Goal: Information Seeking & Learning: Learn about a topic

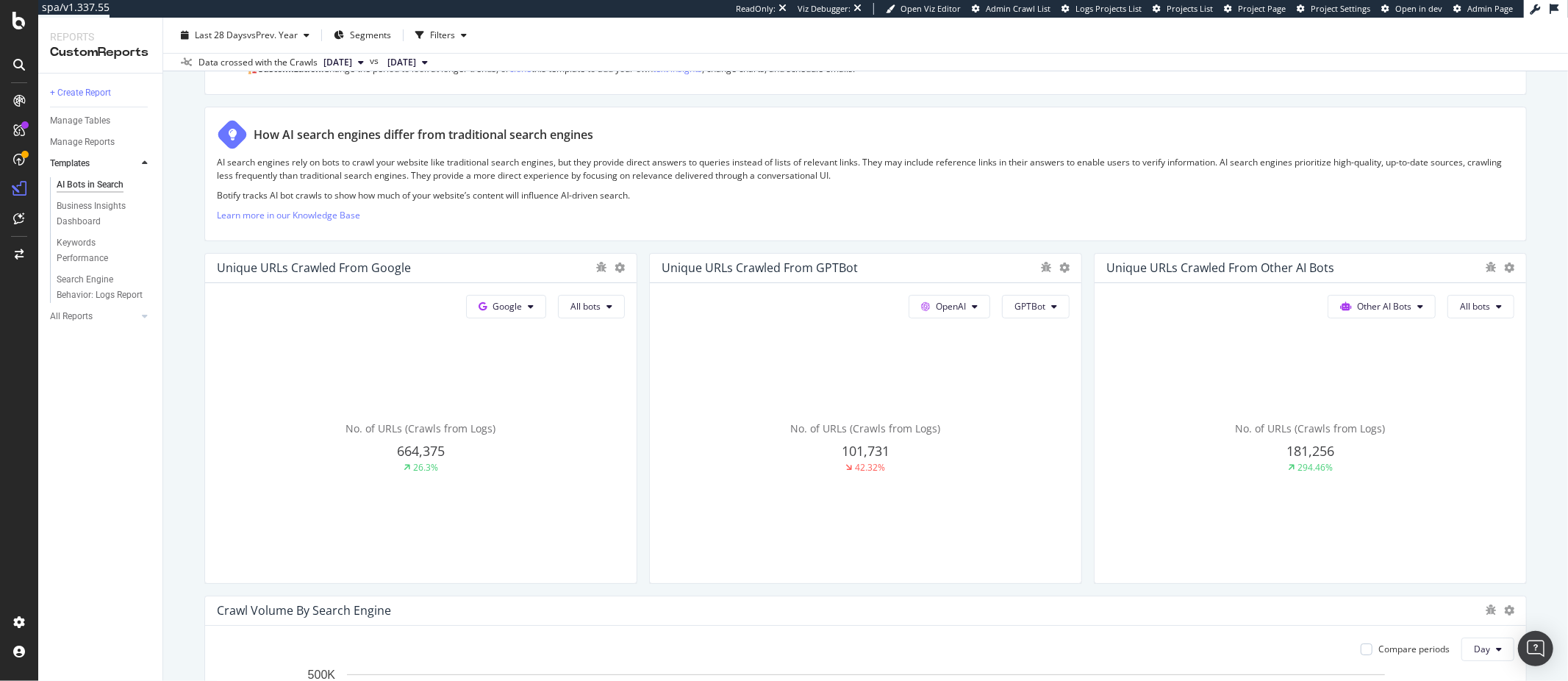
scroll to position [278, 0]
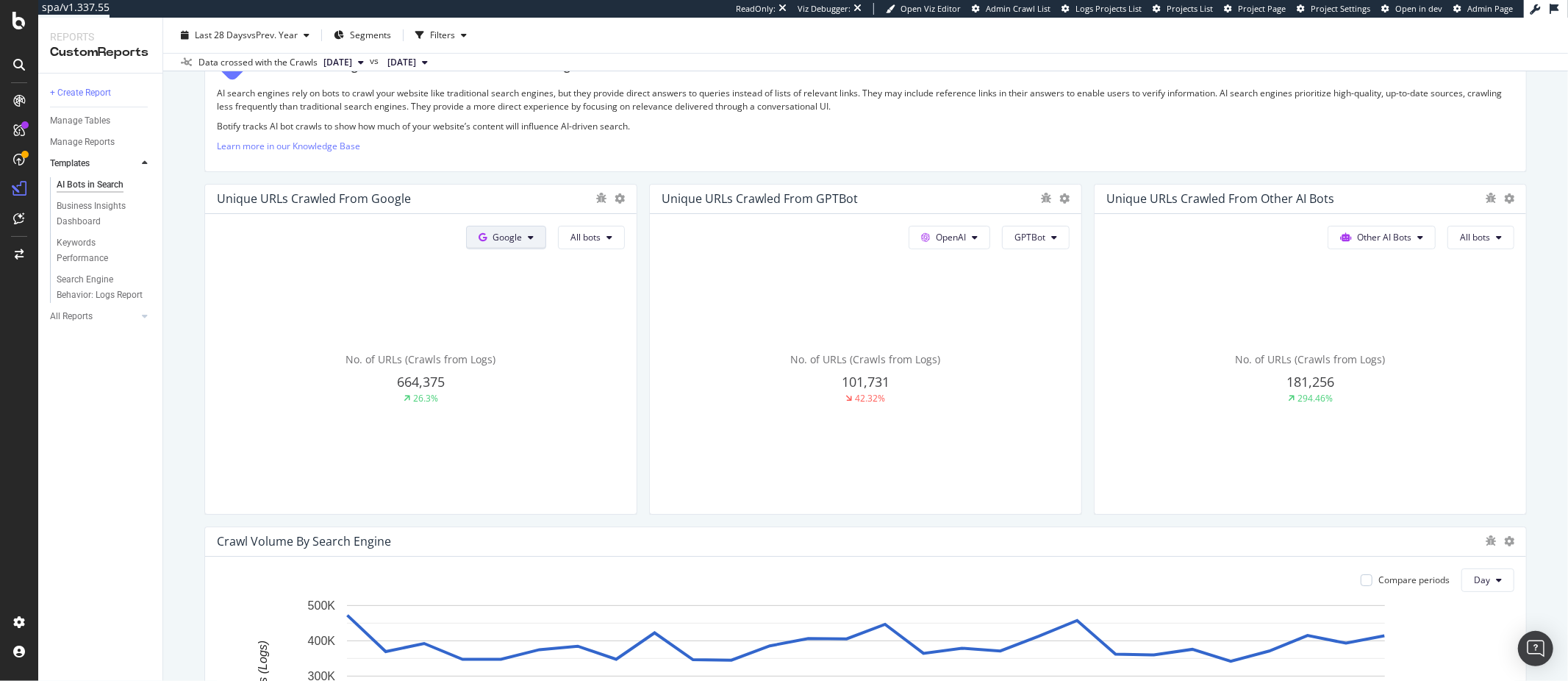
click at [509, 240] on span "Google" at bounding box center [507, 237] width 29 height 13
click at [507, 327] on div "OpenAI" at bounding box center [518, 320] width 102 height 21
click at [588, 396] on span "ChatGPT-User" at bounding box center [607, 402] width 74 height 13
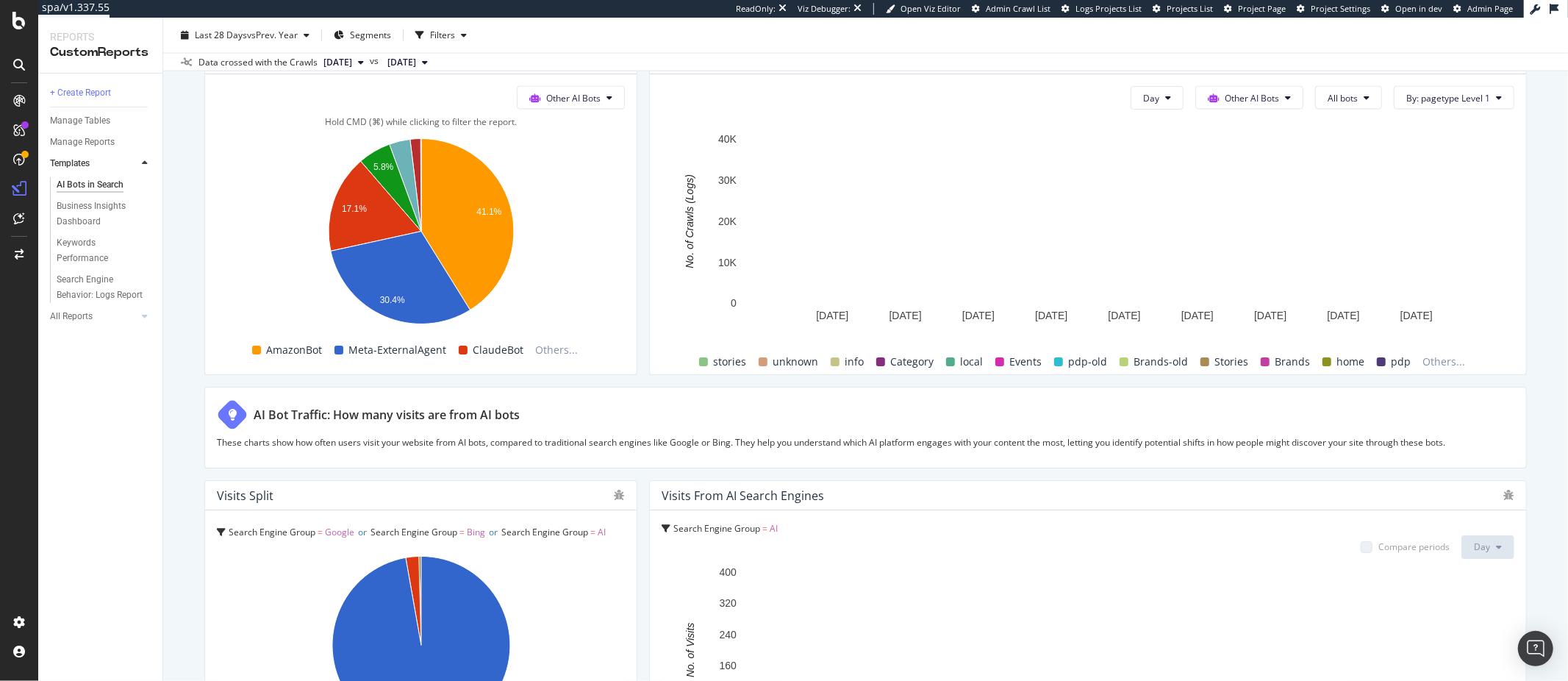
scroll to position [2429, 0]
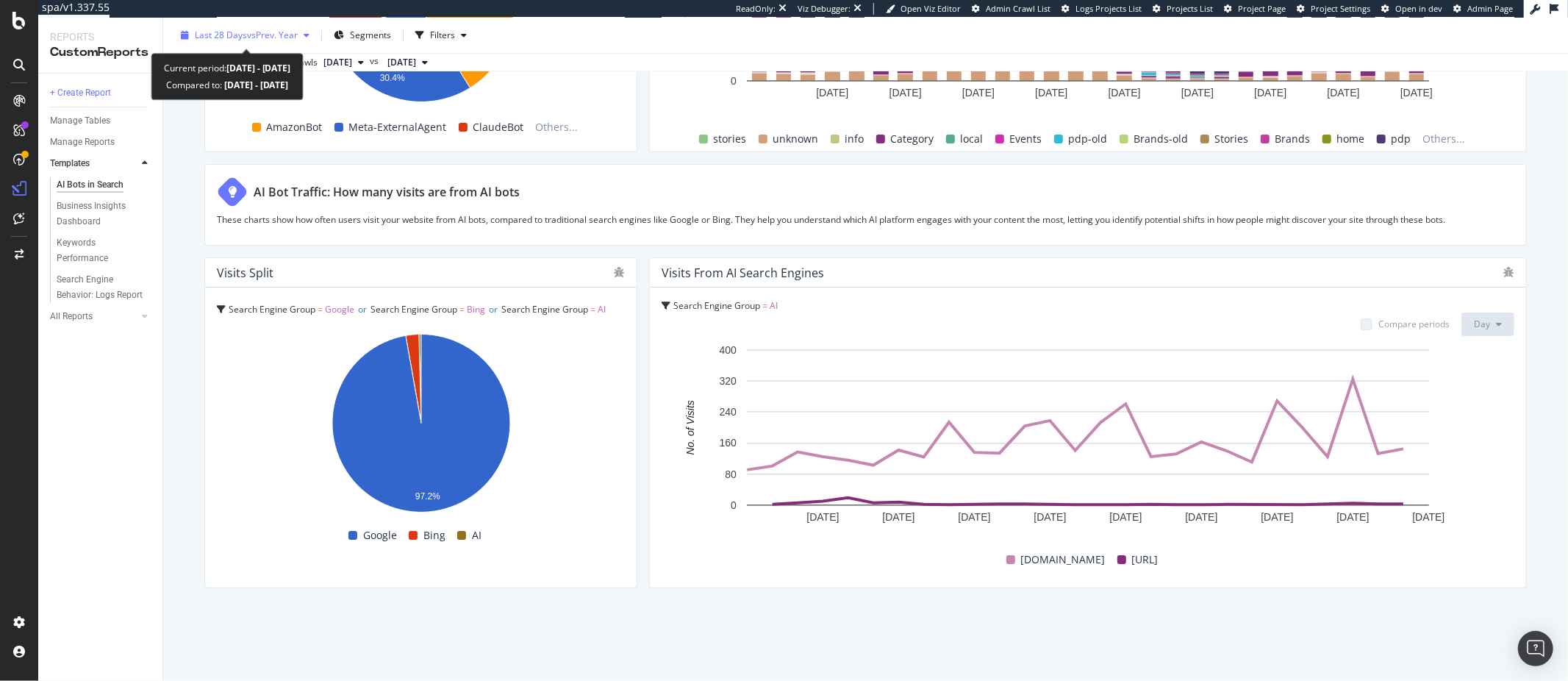
click at [239, 29] on span "Last 28 Days" at bounding box center [221, 35] width 52 height 13
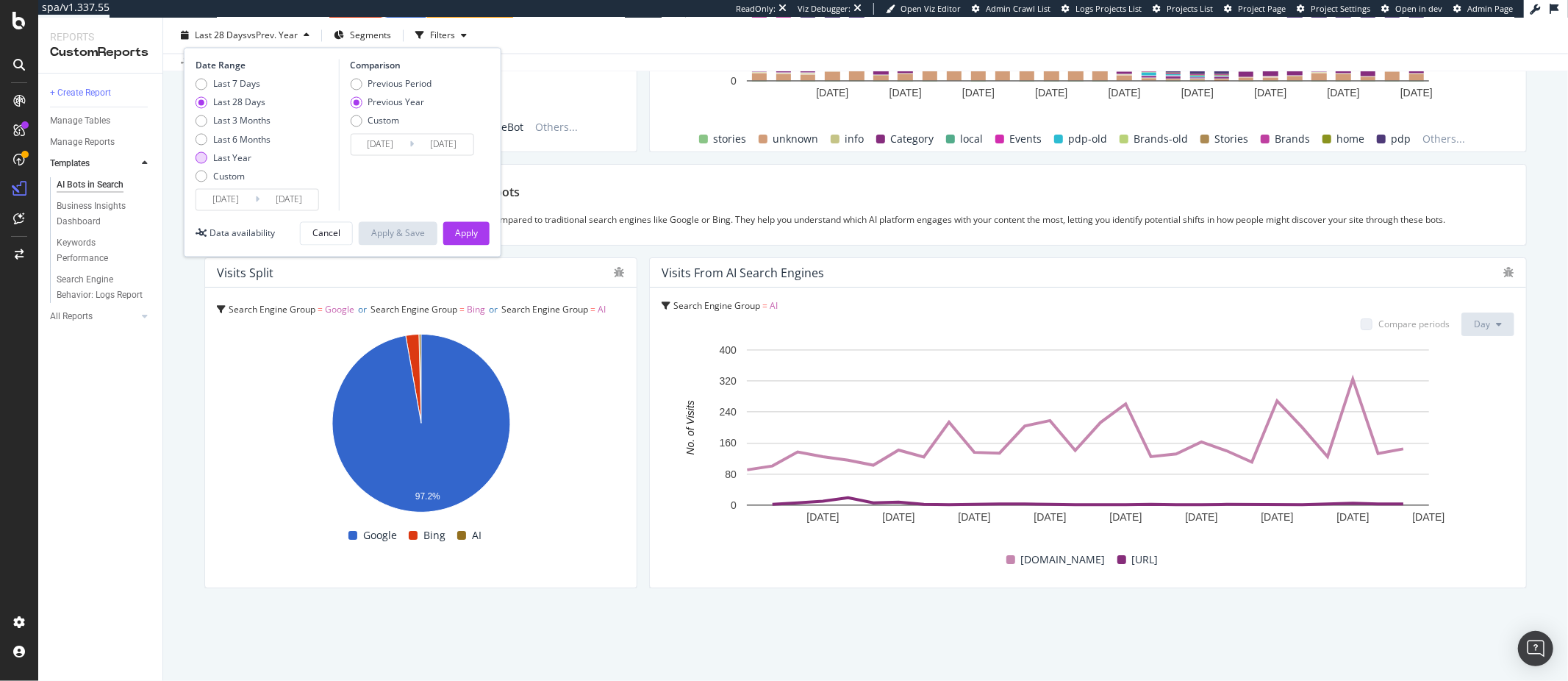
click at [222, 153] on div "Last Year" at bounding box center [233, 158] width 38 height 13
type input "[DATE]"
click at [450, 227] on button "Apply" at bounding box center [466, 233] width 46 height 24
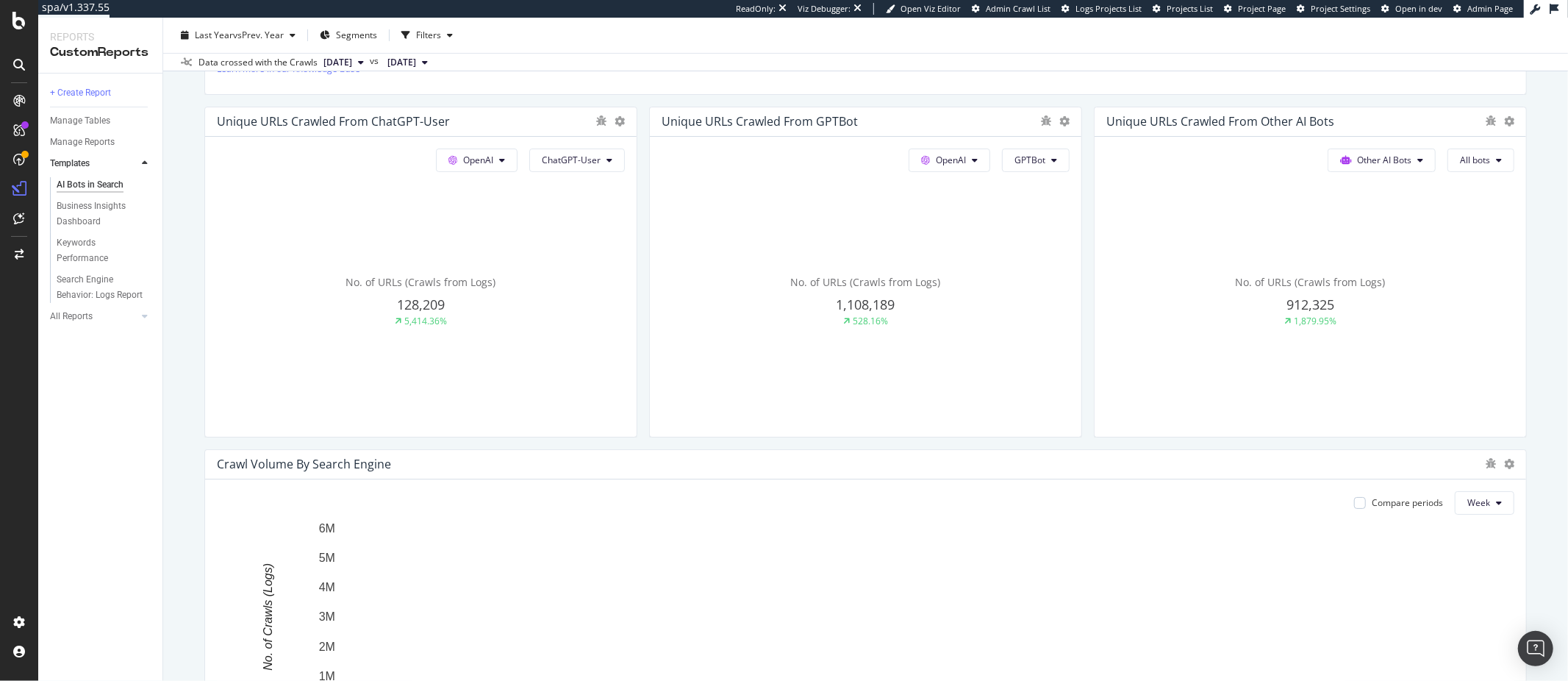
scroll to position [214, 0]
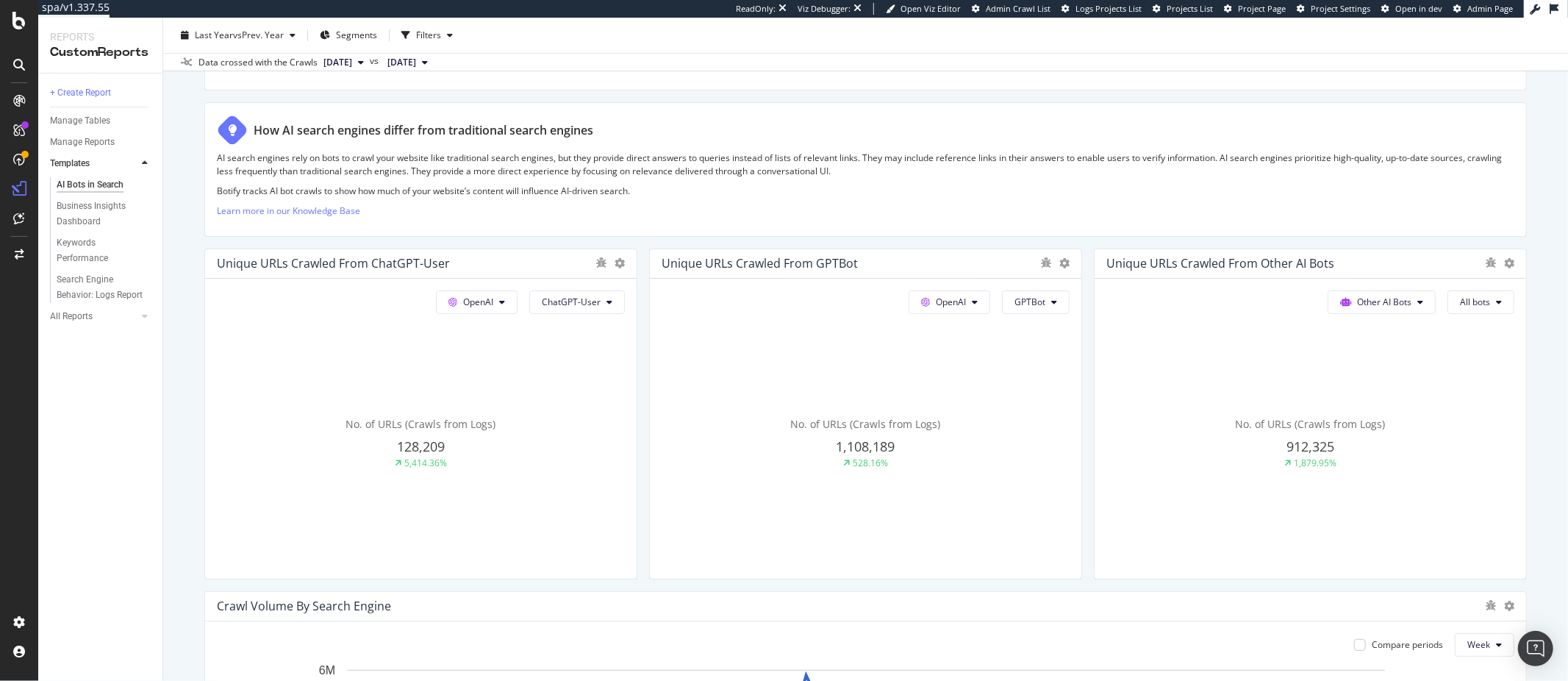
click at [202, 188] on div "AI Bots in Search AI Bots in Search [DOMAIN_NAME] Clone Schedule Email Export L…" at bounding box center [866, 349] width 1405 height 663
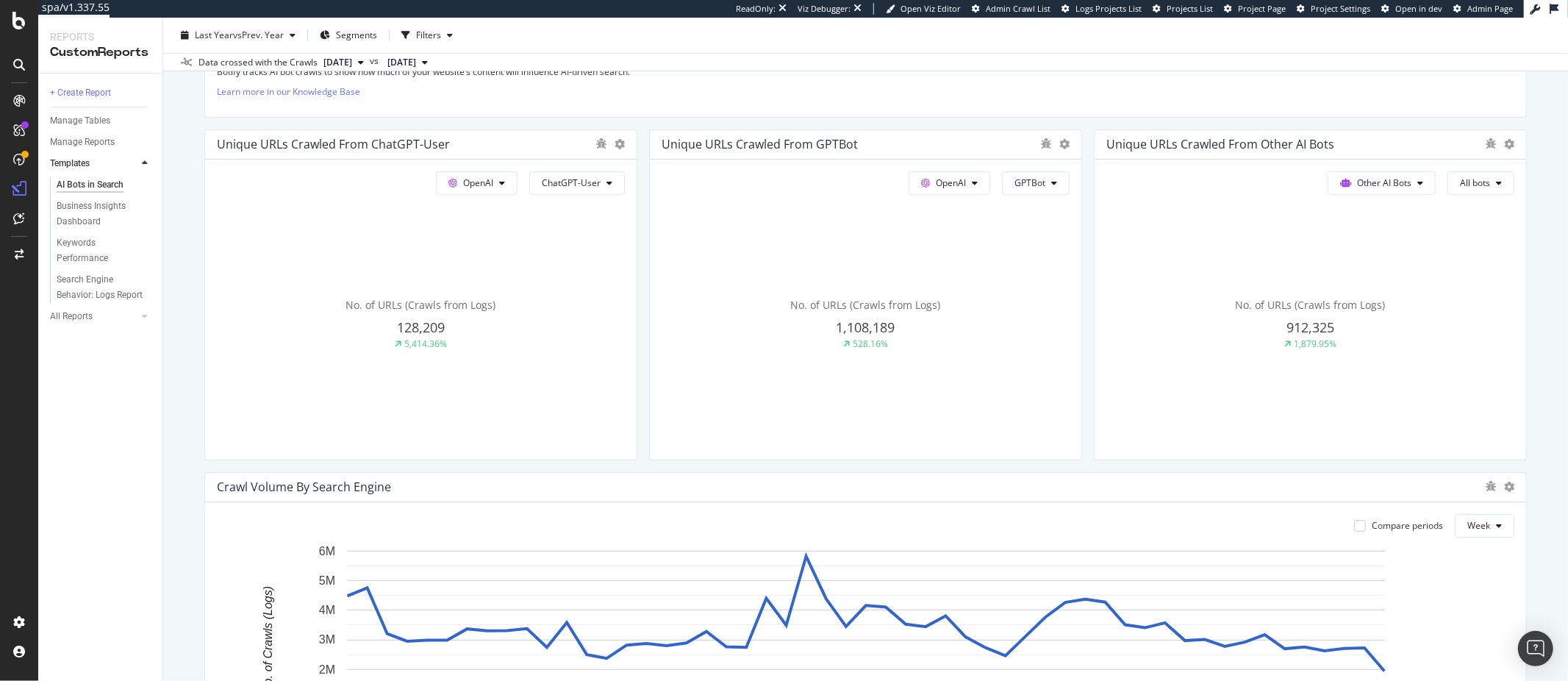
scroll to position [437, 0]
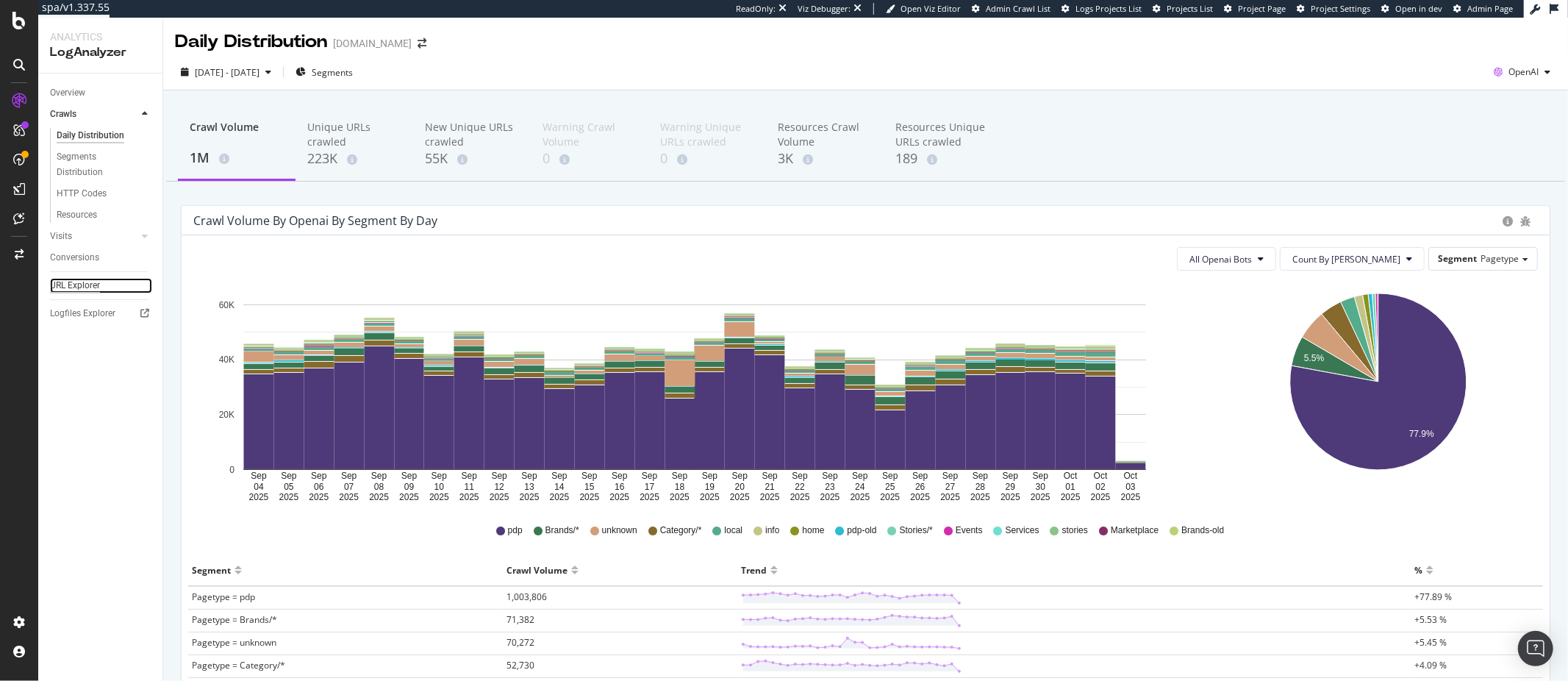
click at [81, 286] on div "URL Explorer" at bounding box center [75, 286] width 50 height 15
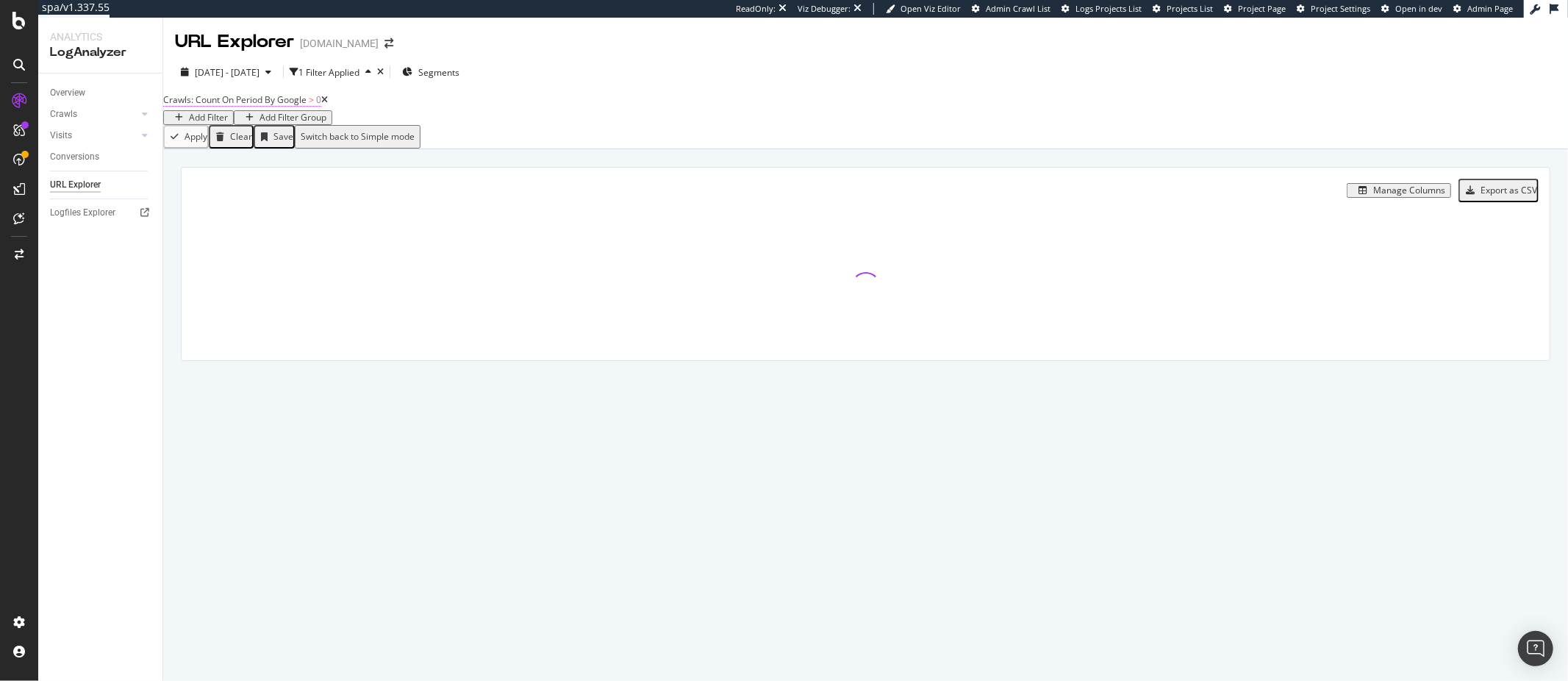
click at [304, 106] on span "Crawls: Count On Period By Google" at bounding box center [235, 99] width 144 height 13
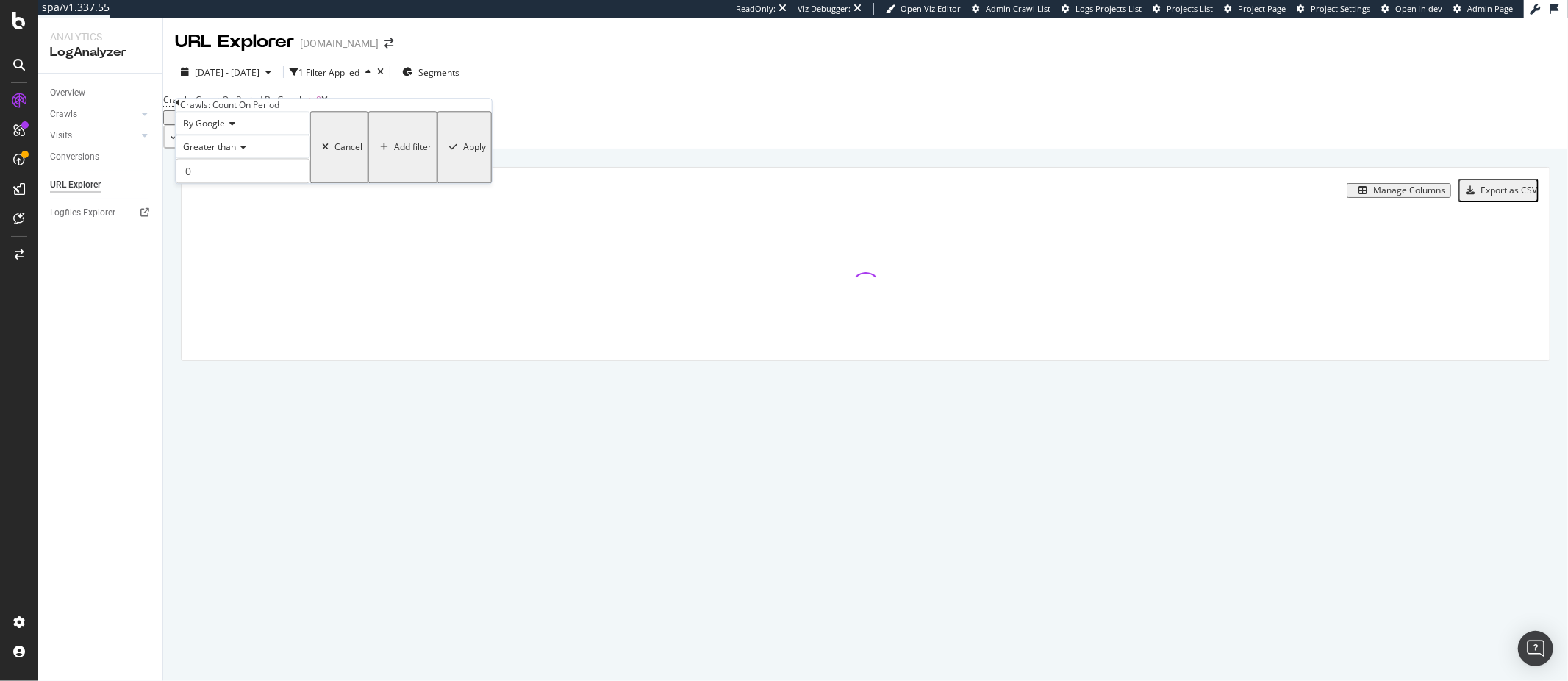
click at [225, 130] on span "By Google" at bounding box center [204, 123] width 42 height 13
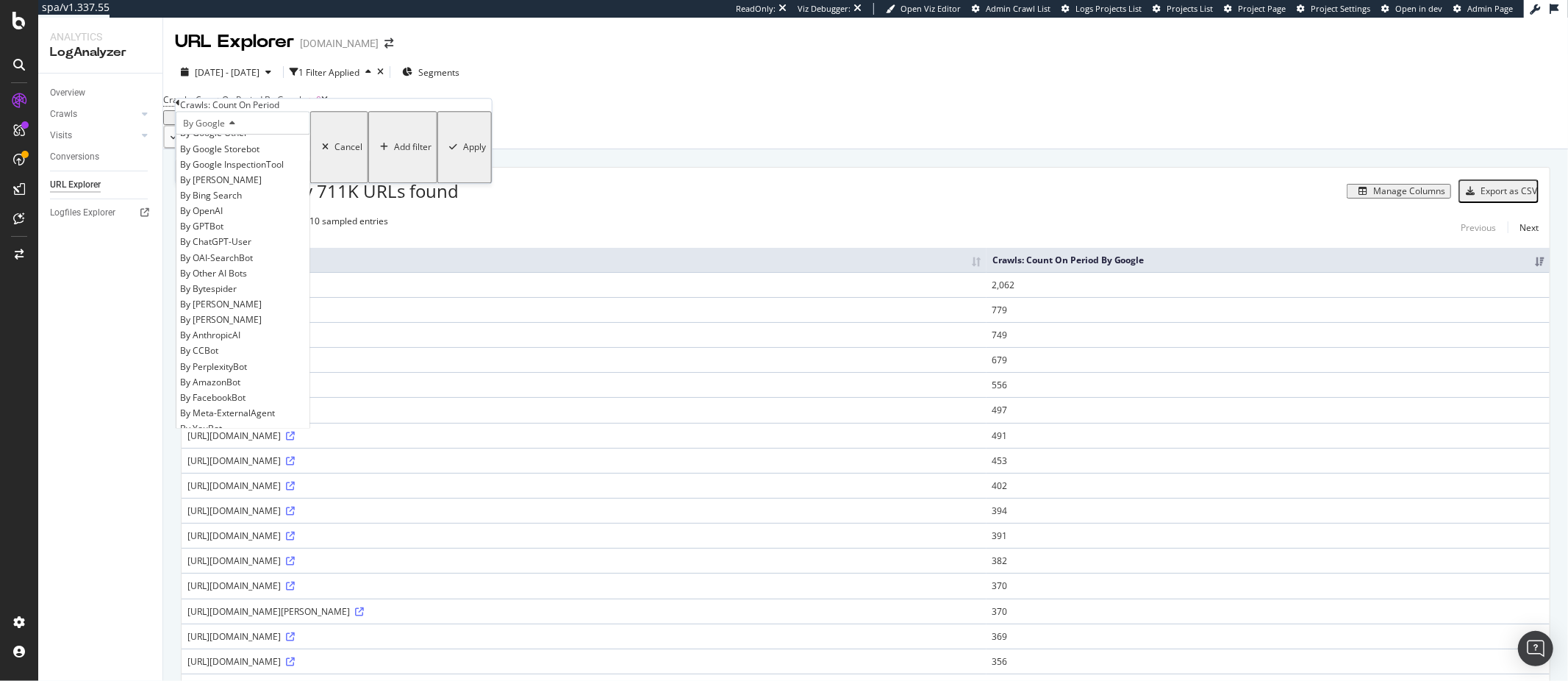
scroll to position [186, 0]
click at [242, 213] on span "By ChatGPT-User" at bounding box center [216, 206] width 71 height 13
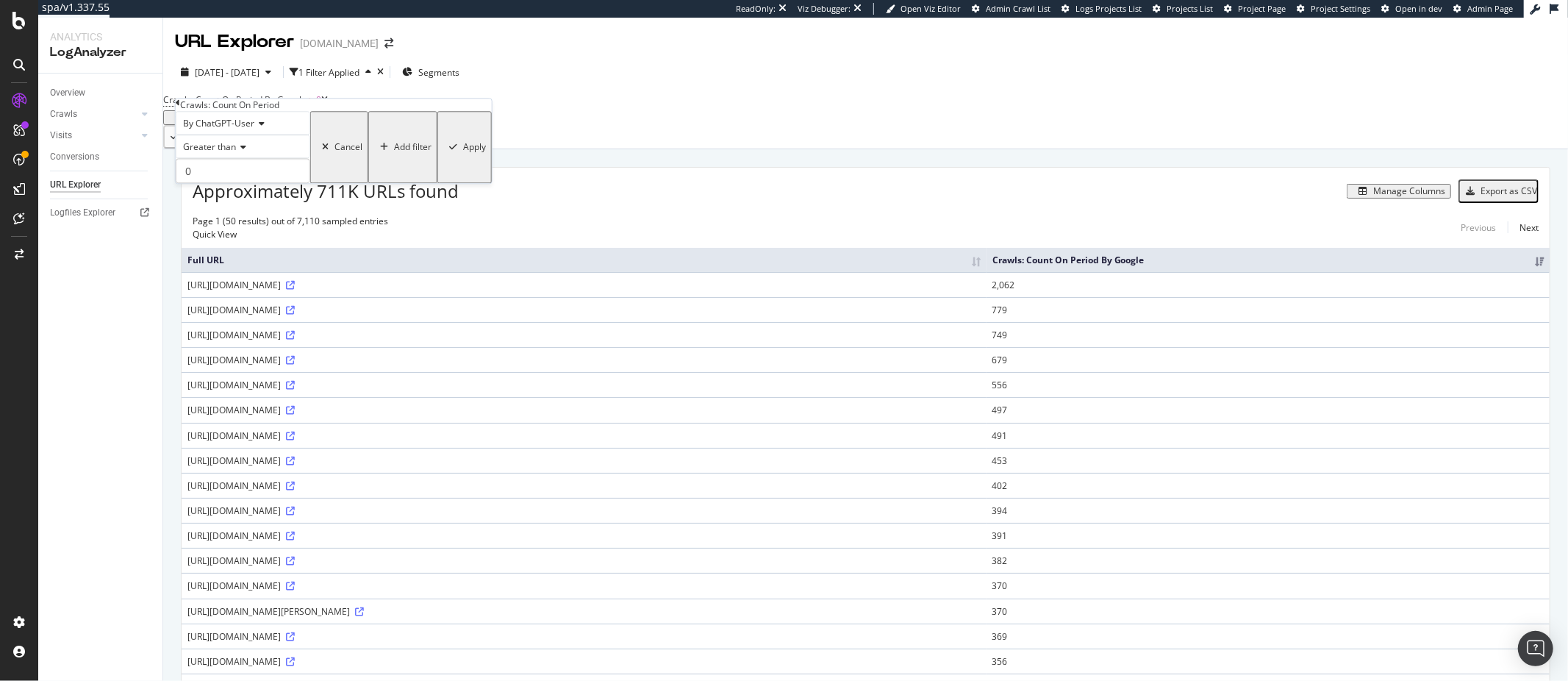
click at [463, 153] on div "Apply" at bounding box center [474, 148] width 23 height 10
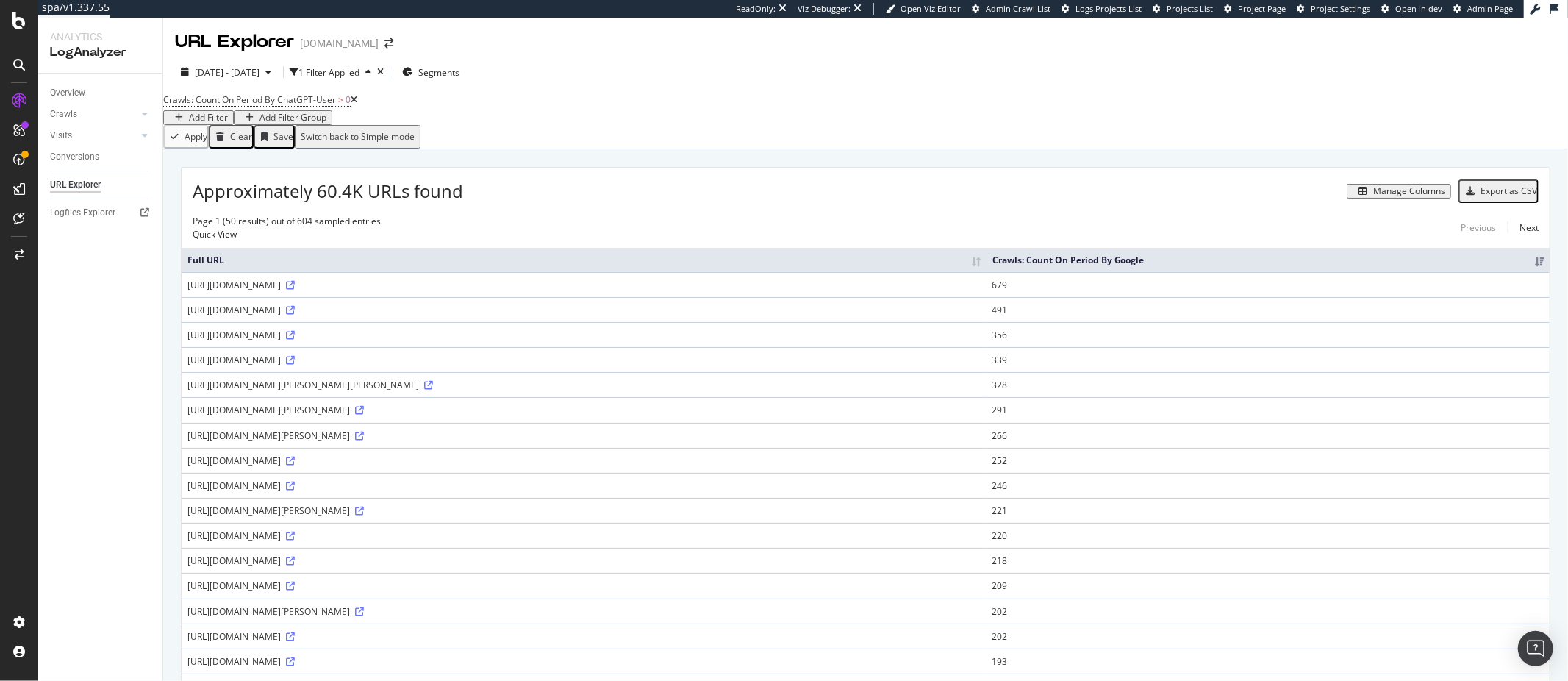
click at [1386, 197] on div "Manage Columns" at bounding box center [1410, 191] width 72 height 10
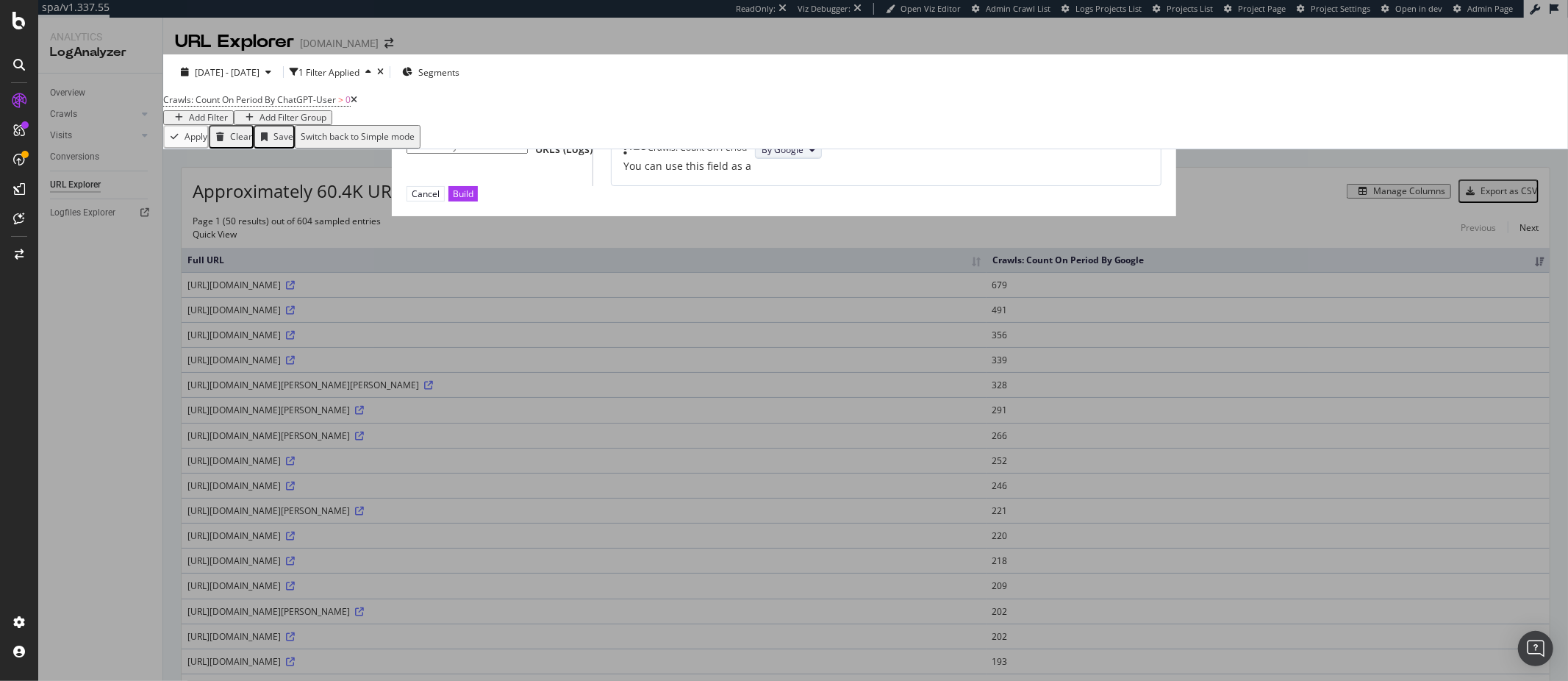
click at [804, 156] on span "By Google" at bounding box center [783, 149] width 42 height 13
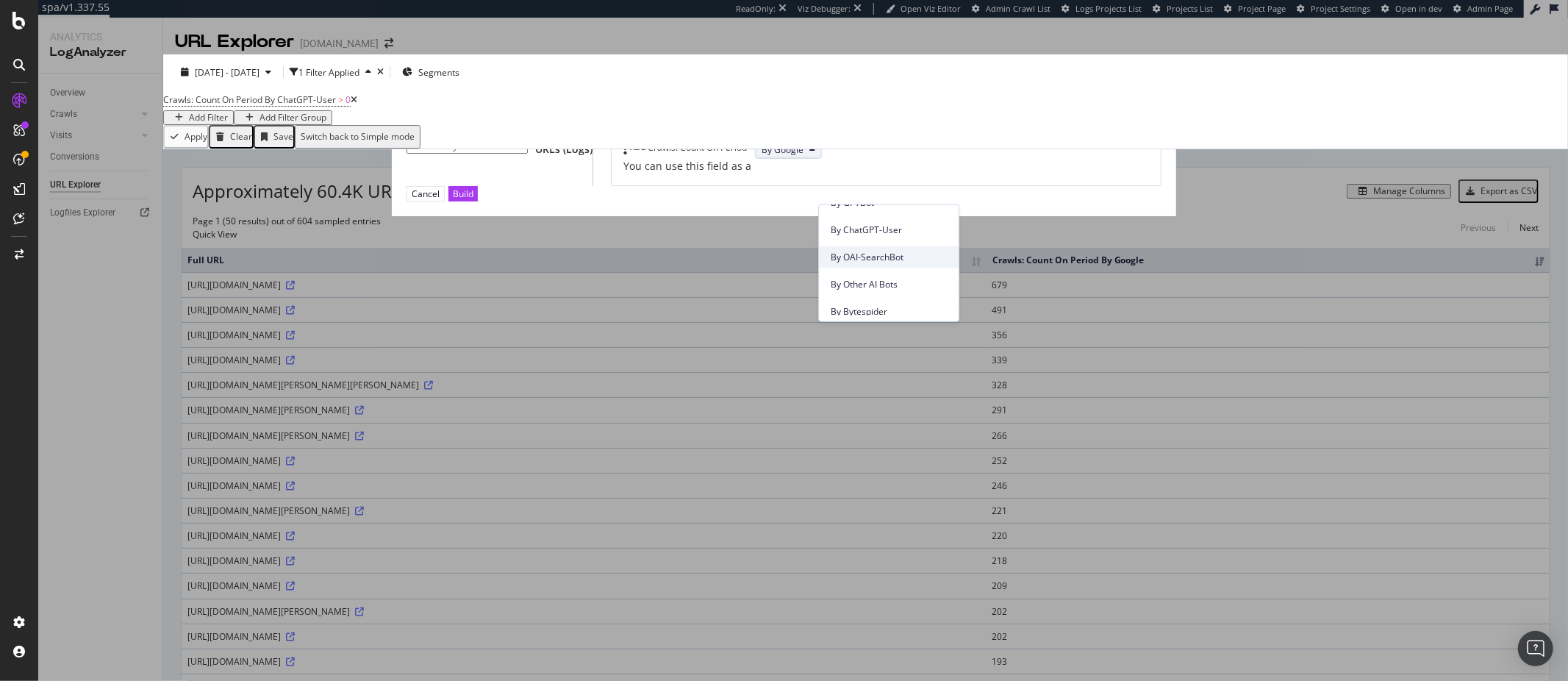
scroll to position [416, 0]
click at [870, 241] on span "By ChatGPT-User" at bounding box center [889, 241] width 116 height 13
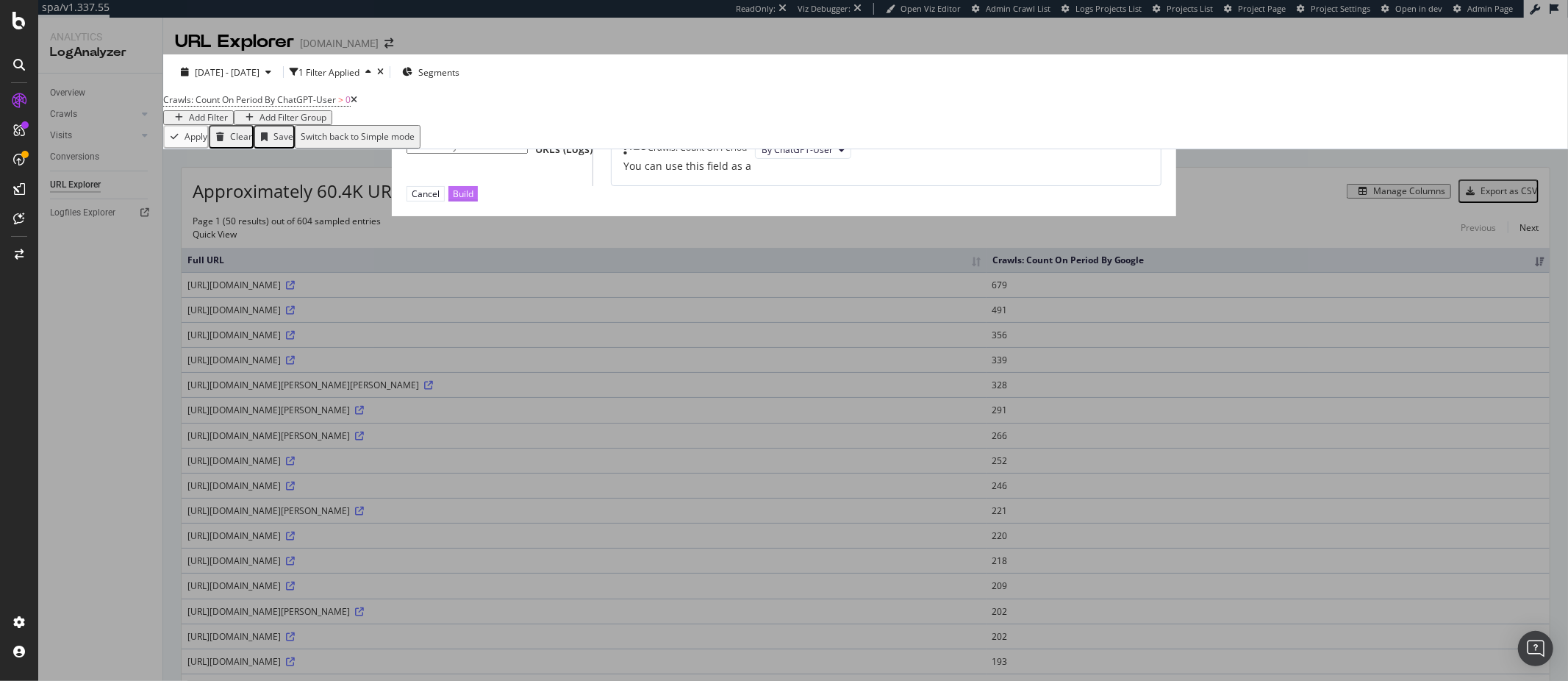
click at [473, 200] on div "Build" at bounding box center [463, 194] width 21 height 13
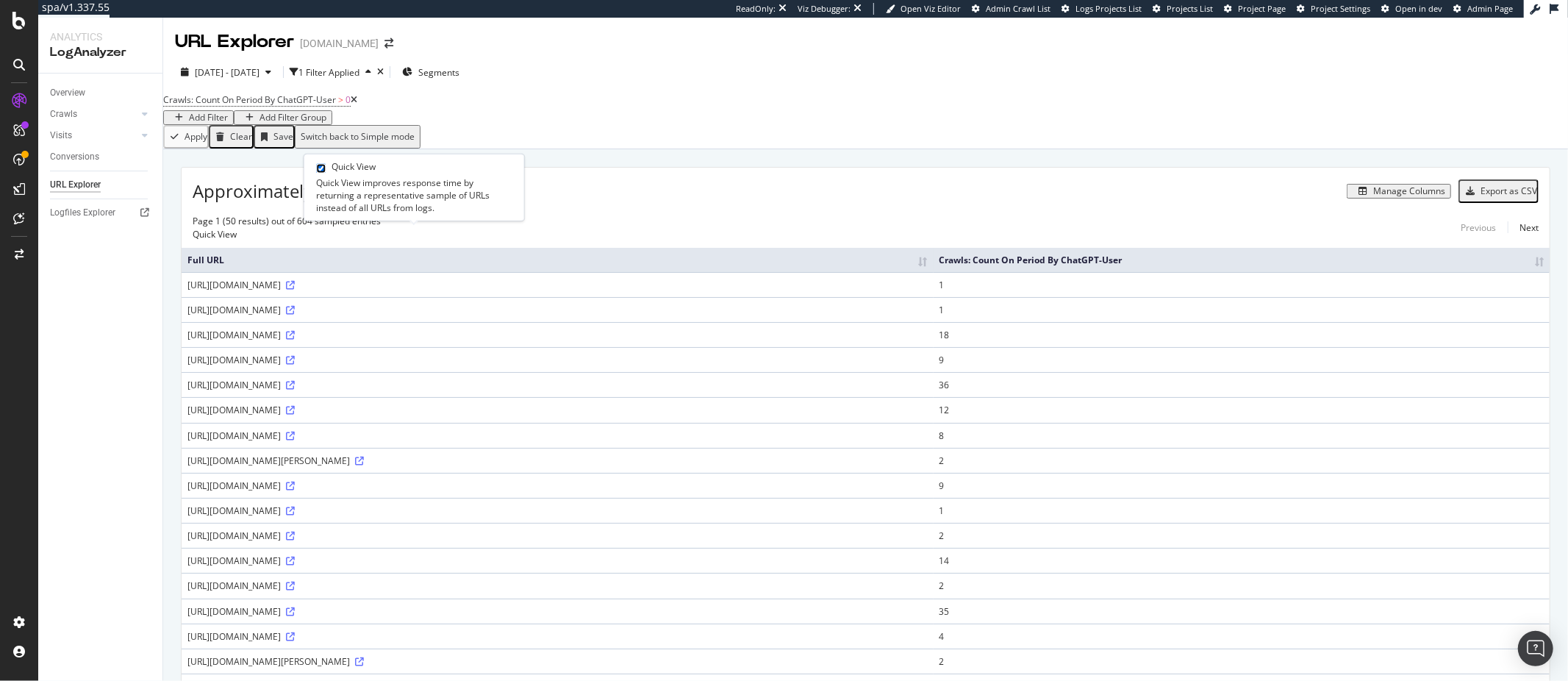
click at [325, 168] on input "checkbox" at bounding box center [320, 169] width 10 height 10
checkbox input "true"
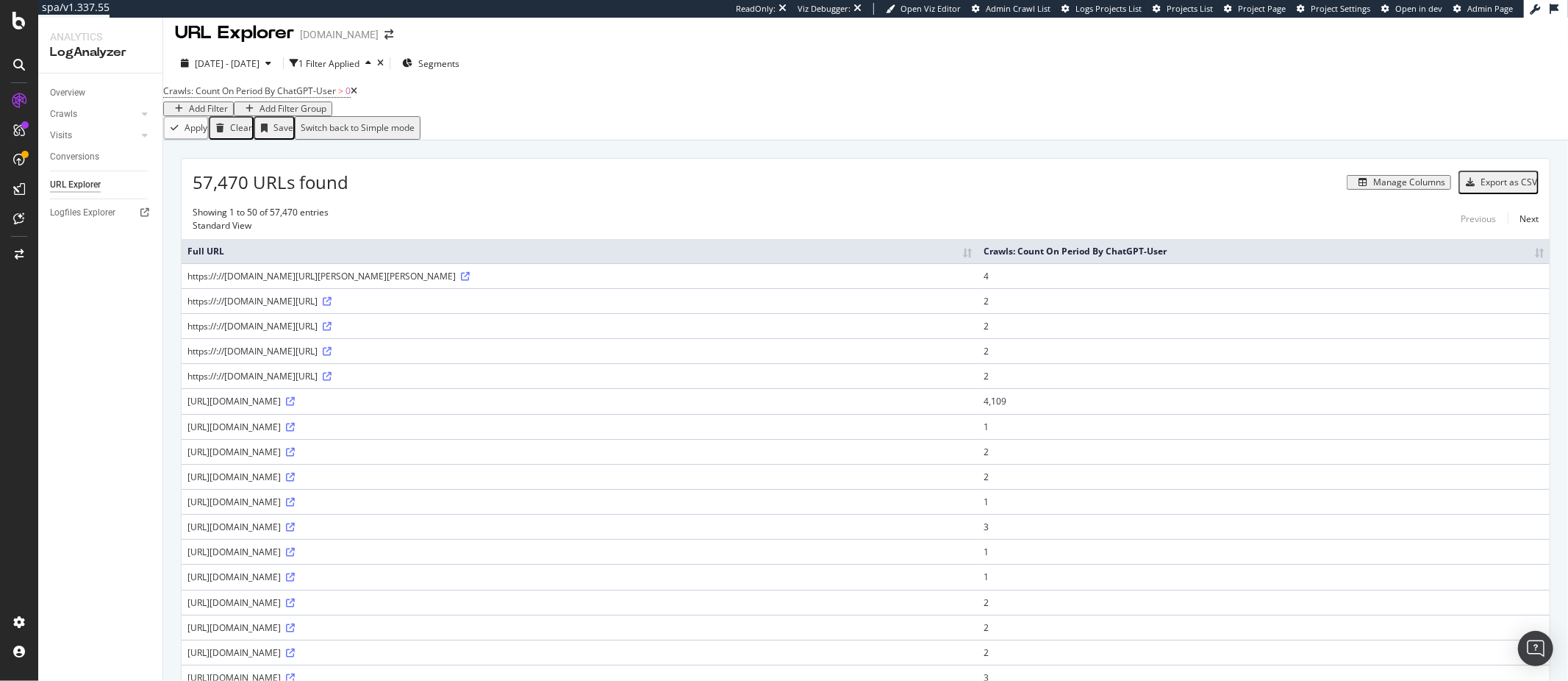
scroll to position [10, 0]
click at [1539, 262] on th "Crawls: Count On Period By ChatGPT-User" at bounding box center [1264, 250] width 571 height 24
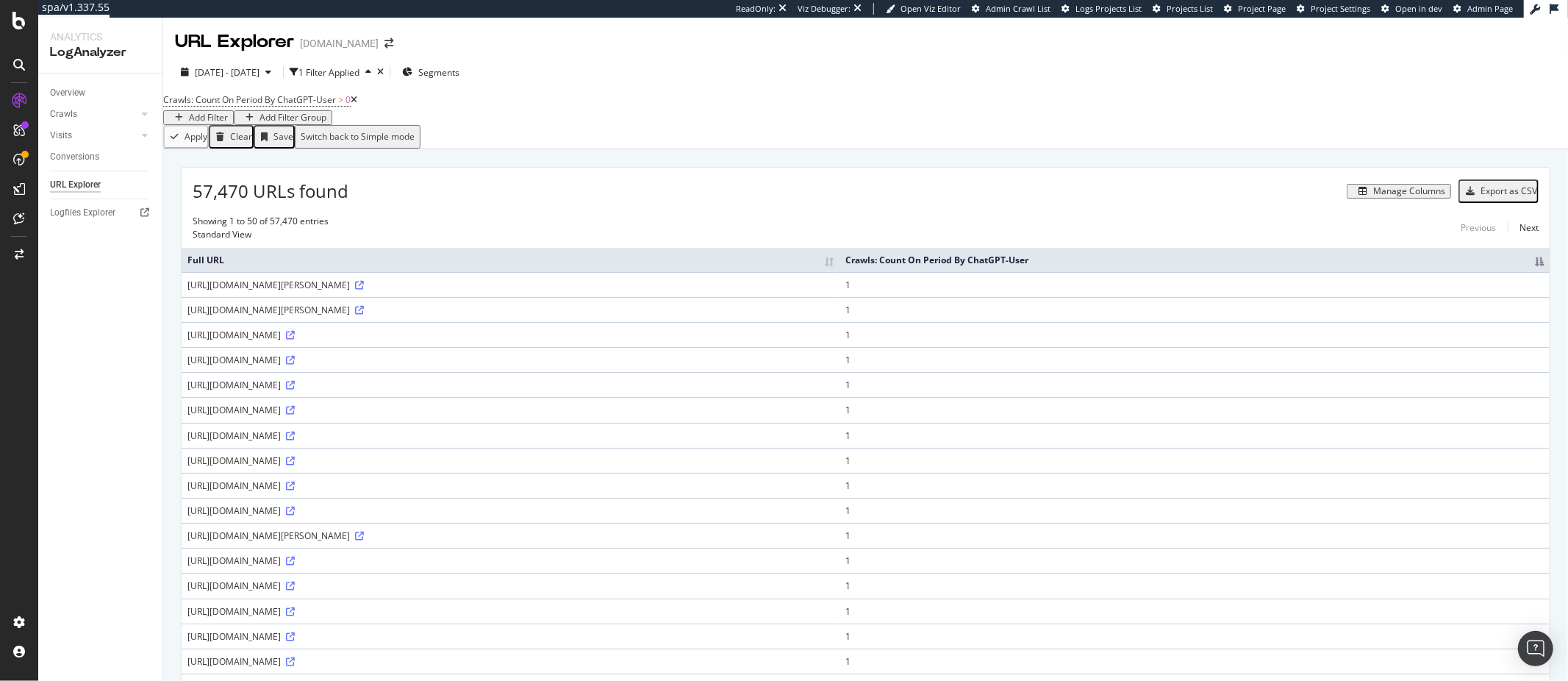
click at [1538, 265] on th "Crawls: Count On Period By ChatGPT-User" at bounding box center [1195, 260] width 710 height 24
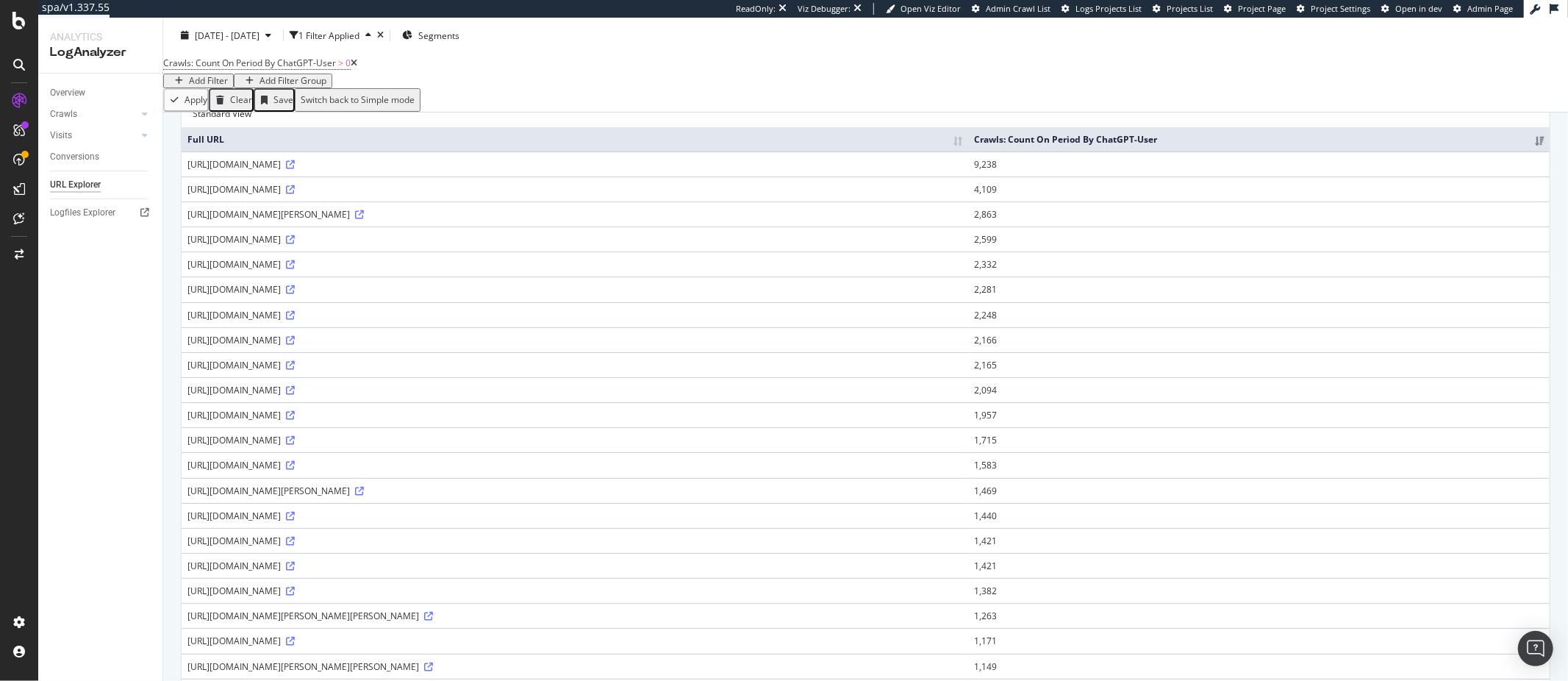
scroll to position [126, 0]
